Goal: Task Accomplishment & Management: Manage account settings

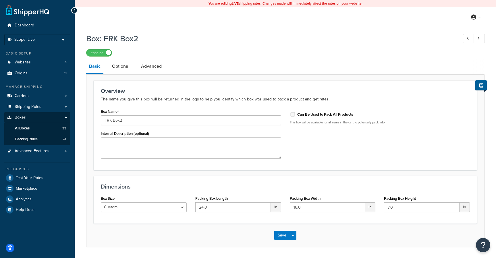
click at [44, 126] on link "All Boxes 93" at bounding box center [37, 128] width 66 height 11
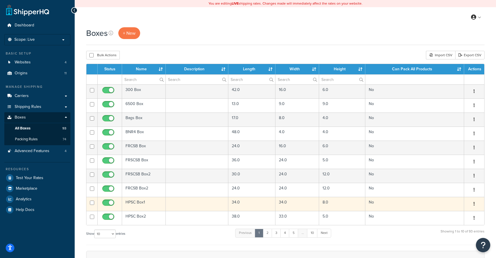
scroll to position [120, 0]
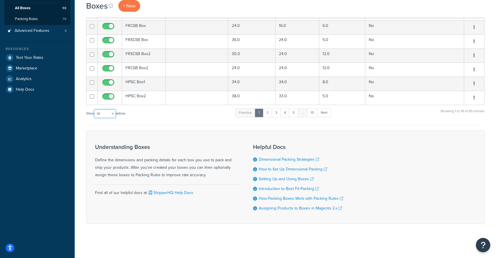
select select "1000"
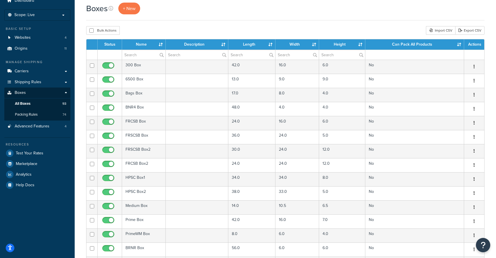
scroll to position [0, 0]
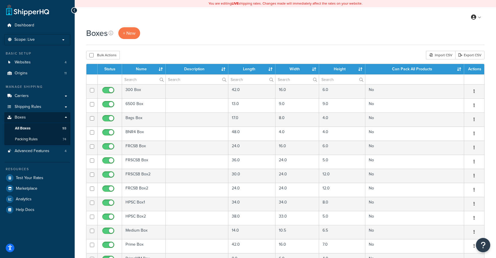
click at [139, 69] on th "Name" at bounding box center [144, 69] width 44 height 10
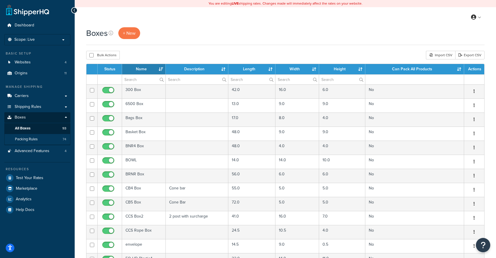
click at [33, 137] on span "Packing Rules" at bounding box center [26, 139] width 23 height 5
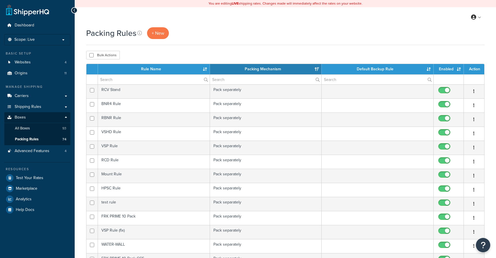
select select "15"
click at [158, 66] on th "Rule Name" at bounding box center [154, 69] width 112 height 10
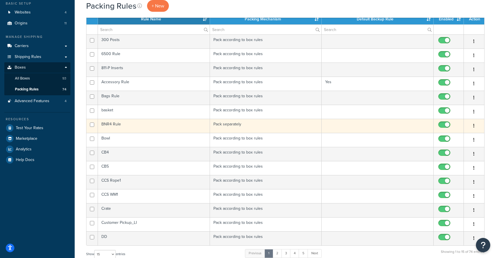
scroll to position [72, 0]
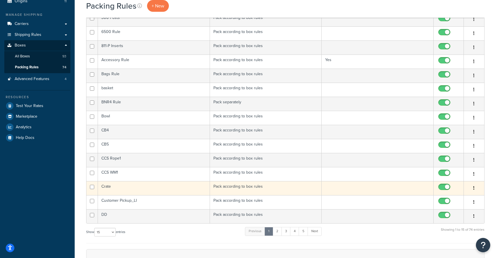
click at [126, 191] on td "Crate" at bounding box center [154, 188] width 112 height 14
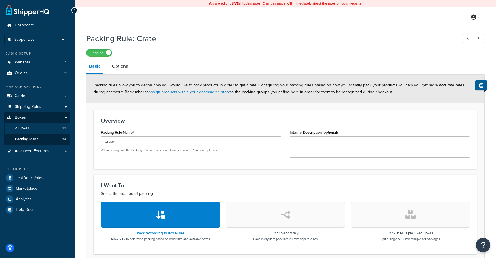
click at [44, 128] on link "All Boxes 93" at bounding box center [37, 128] width 66 height 11
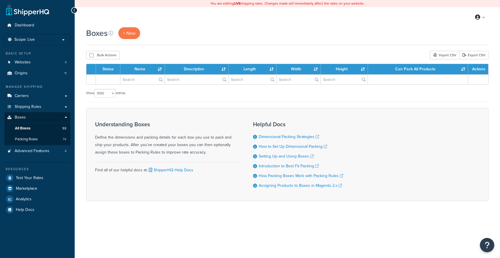
select select "1000"
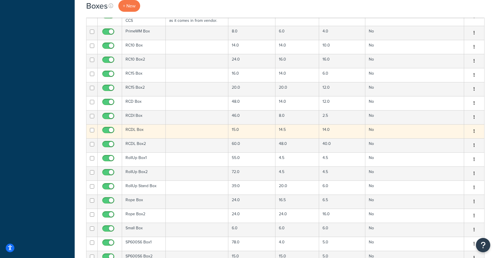
scroll to position [1129, 0]
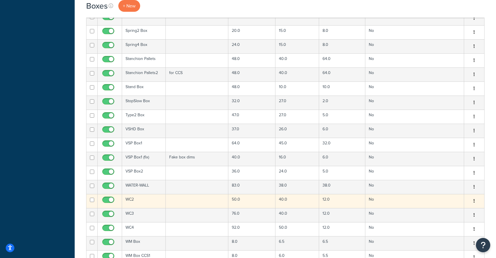
click at [146, 198] on td "WC2" at bounding box center [144, 201] width 44 height 14
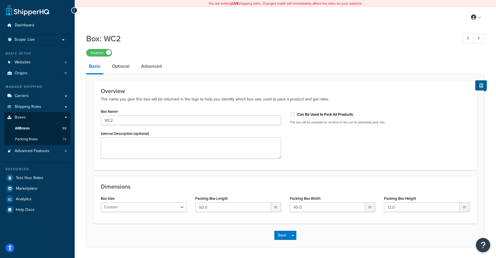
scroll to position [18, 0]
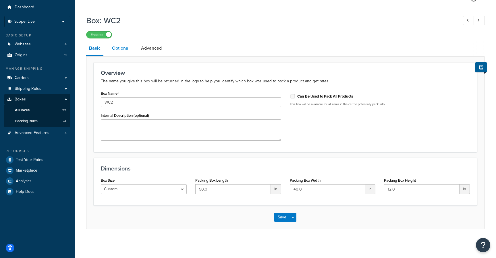
click at [115, 45] on link "Optional" at bounding box center [120, 48] width 23 height 14
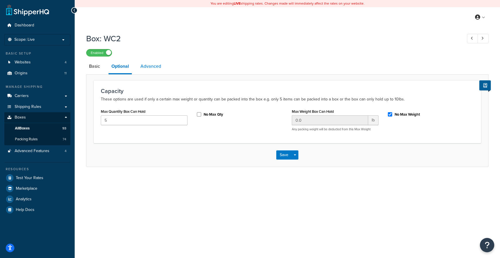
click at [158, 62] on link "Advanced" at bounding box center [151, 66] width 26 height 14
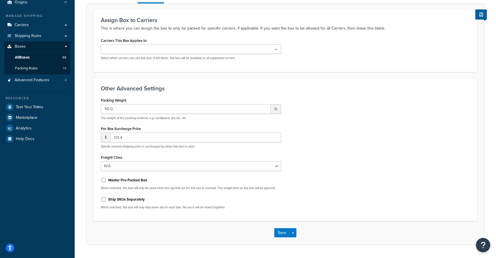
scroll to position [75, 0]
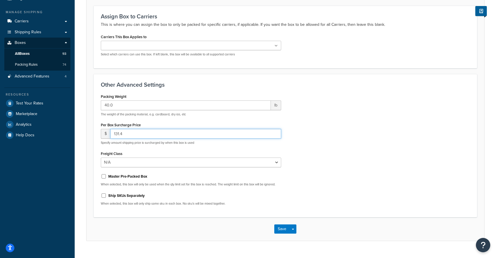
drag, startPoint x: 125, startPoint y: 137, endPoint x: 112, endPoint y: 132, distance: 14.0
click at [112, 132] on input "131.4" at bounding box center [195, 134] width 171 height 10
click at [392, 127] on div "Packing Weight 40.0 lb The weight of the packing material, e.g. cardboard, dry …" at bounding box center [284, 151] width 377 height 118
click at [423, 34] on div "Carriers This Box Applies to UPS® FedEx® Freight FedEx® USPS Call for Quote Cus…" at bounding box center [284, 47] width 377 height 28
